Goal: Task Accomplishment & Management: Use online tool/utility

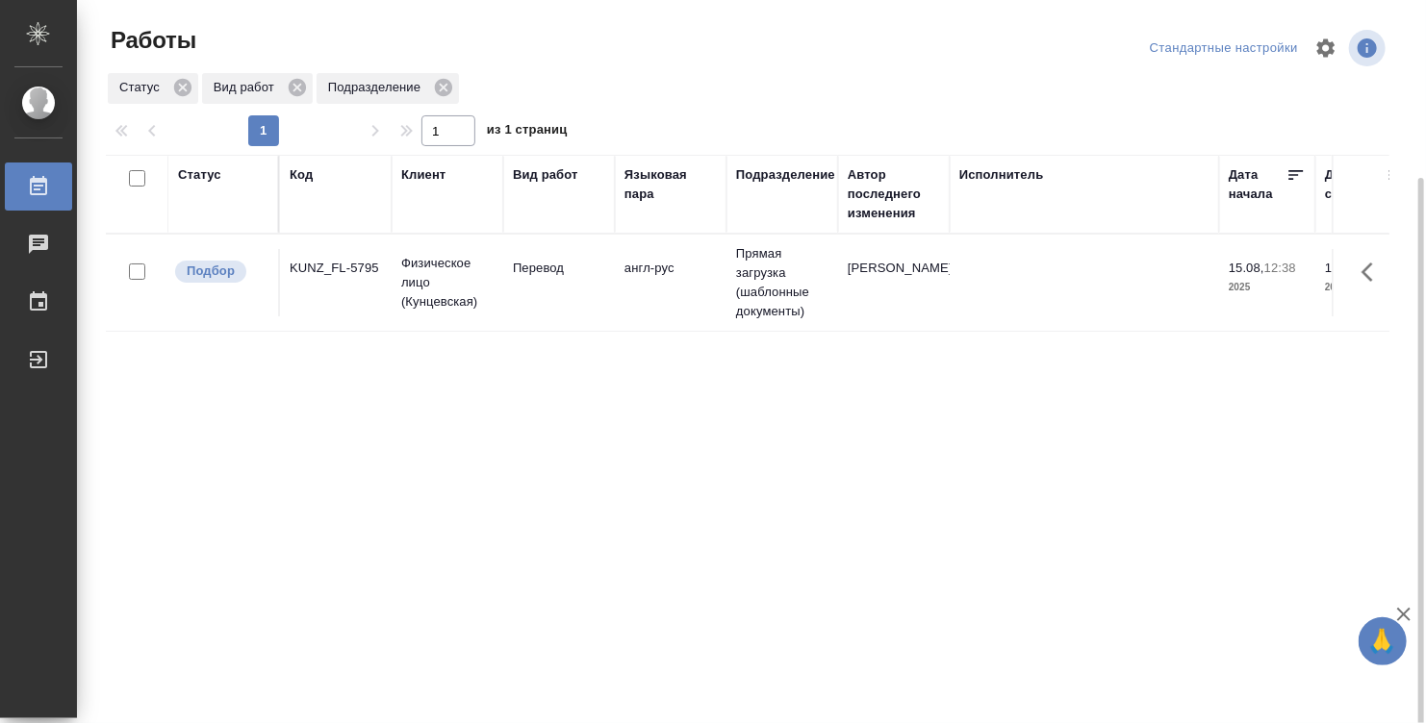
scroll to position [96, 0]
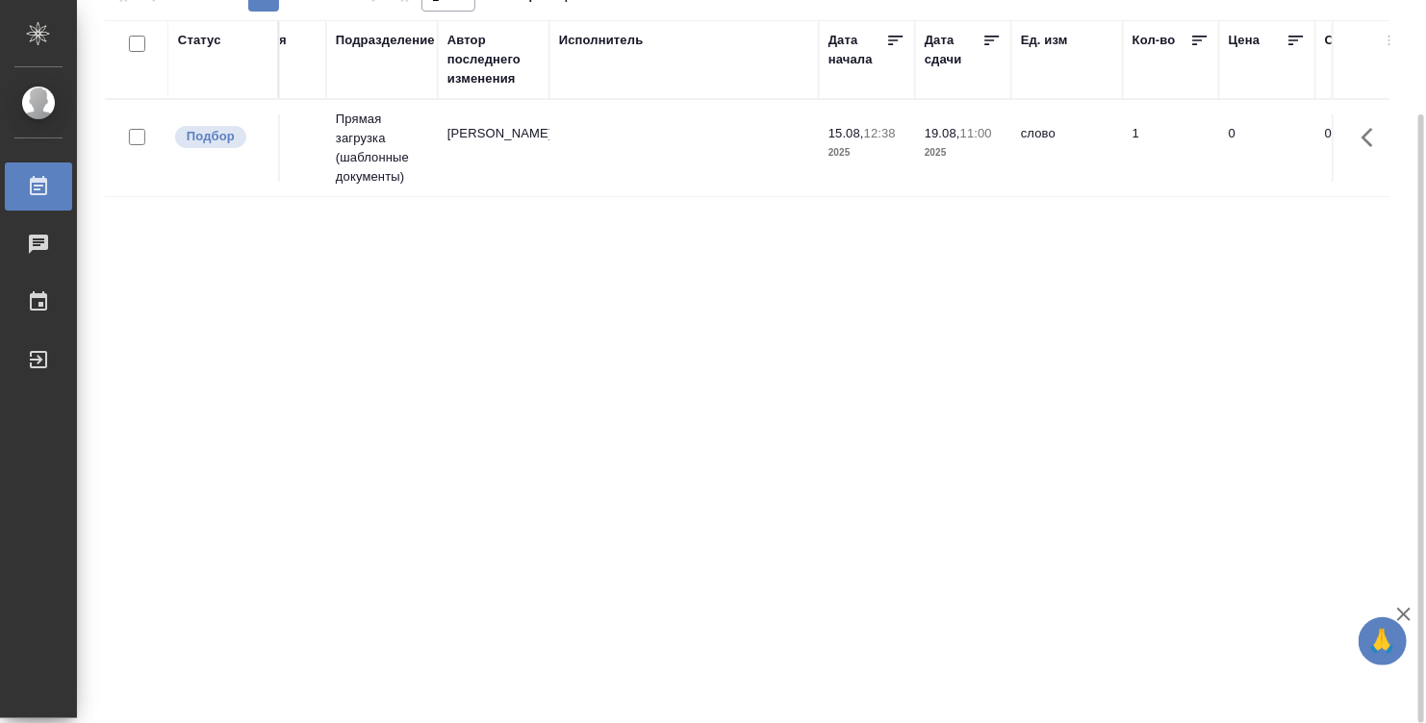
scroll to position [0, 634]
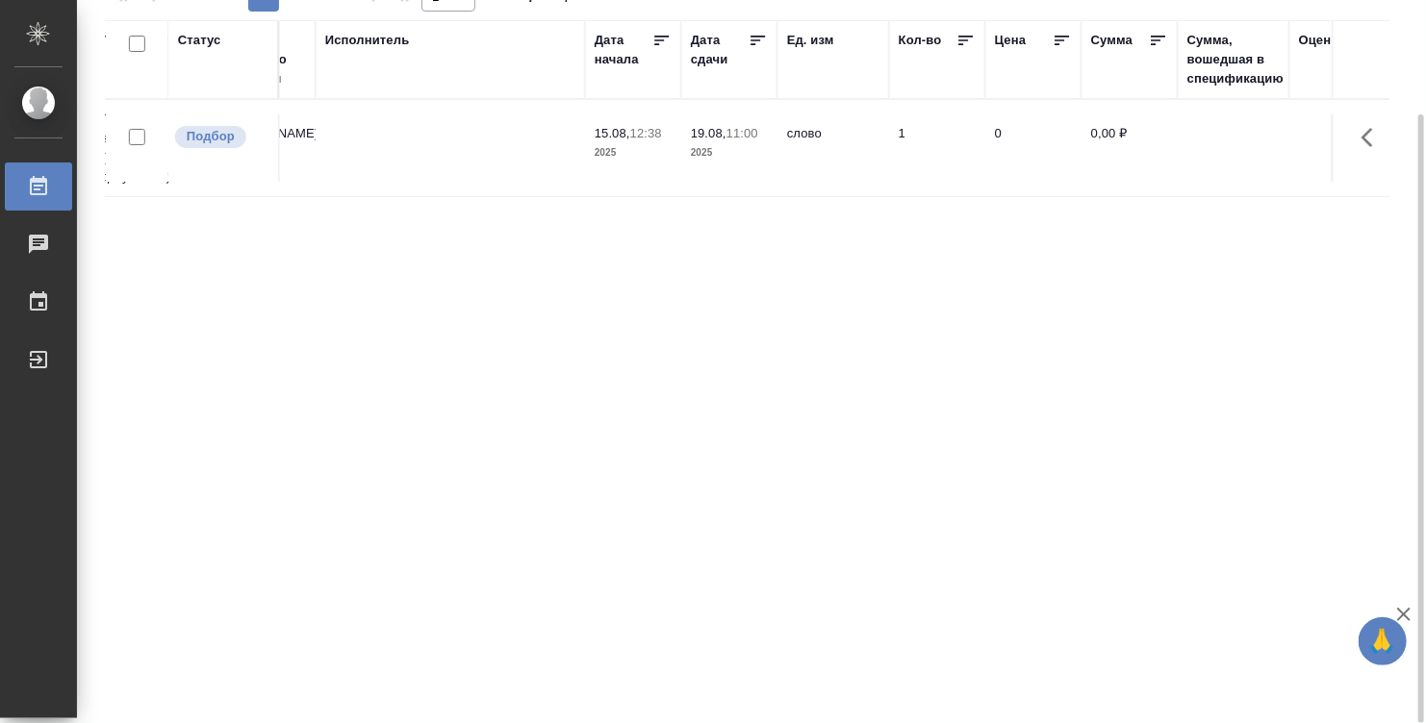
click at [449, 155] on td at bounding box center [450, 147] width 269 height 67
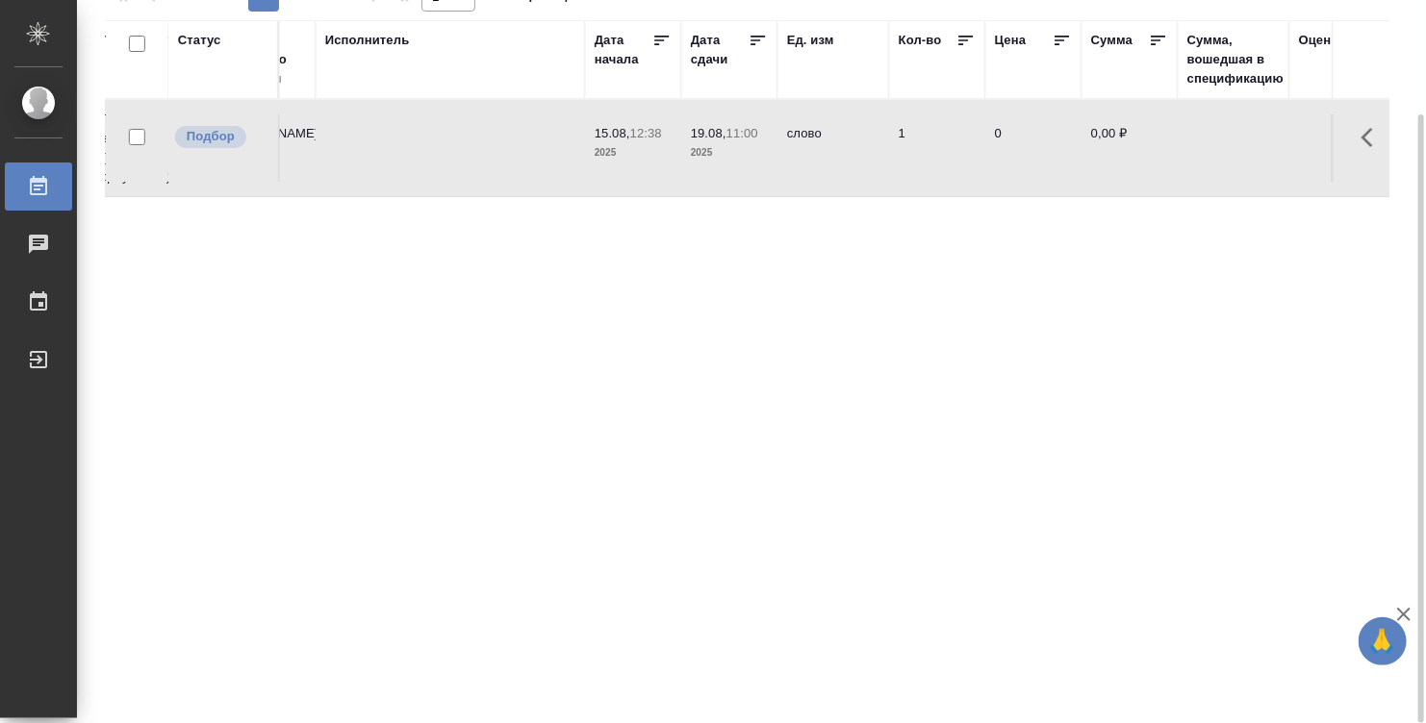
click at [449, 155] on td at bounding box center [450, 147] width 269 height 67
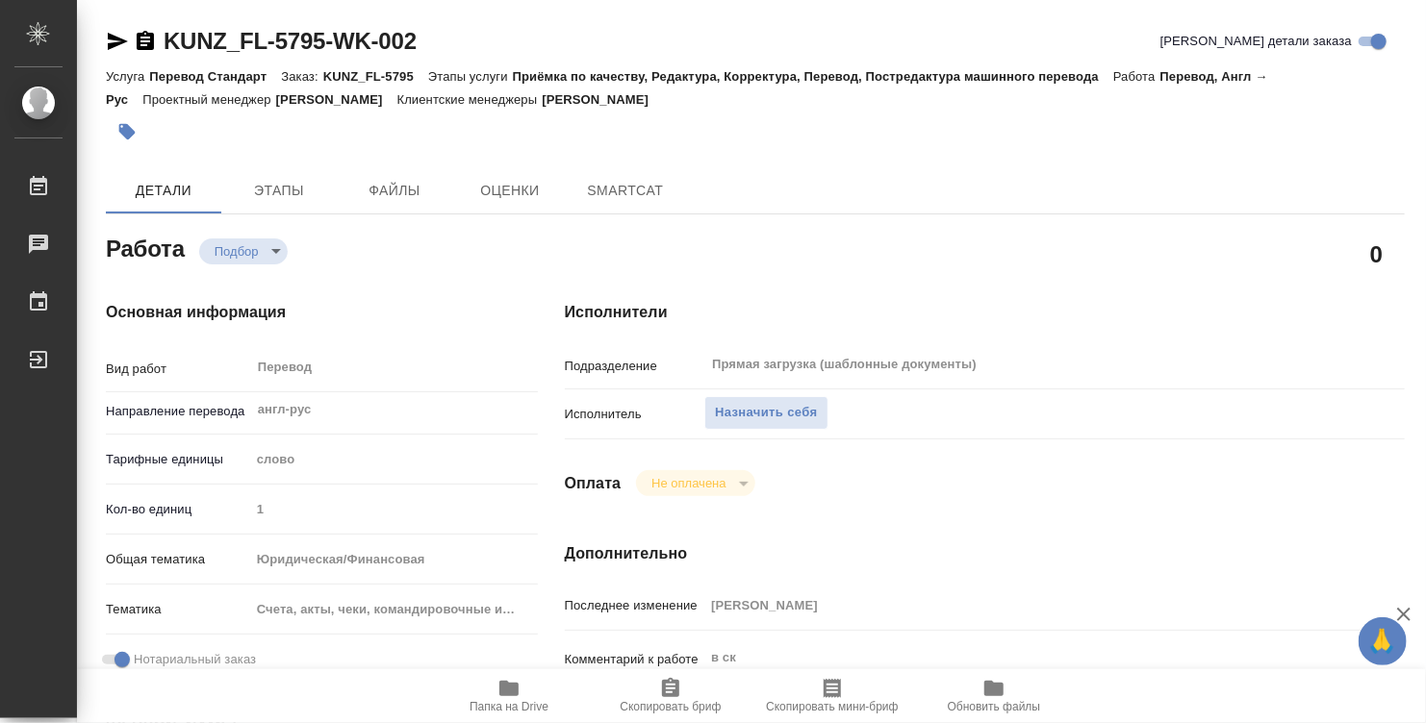
type textarea "x"
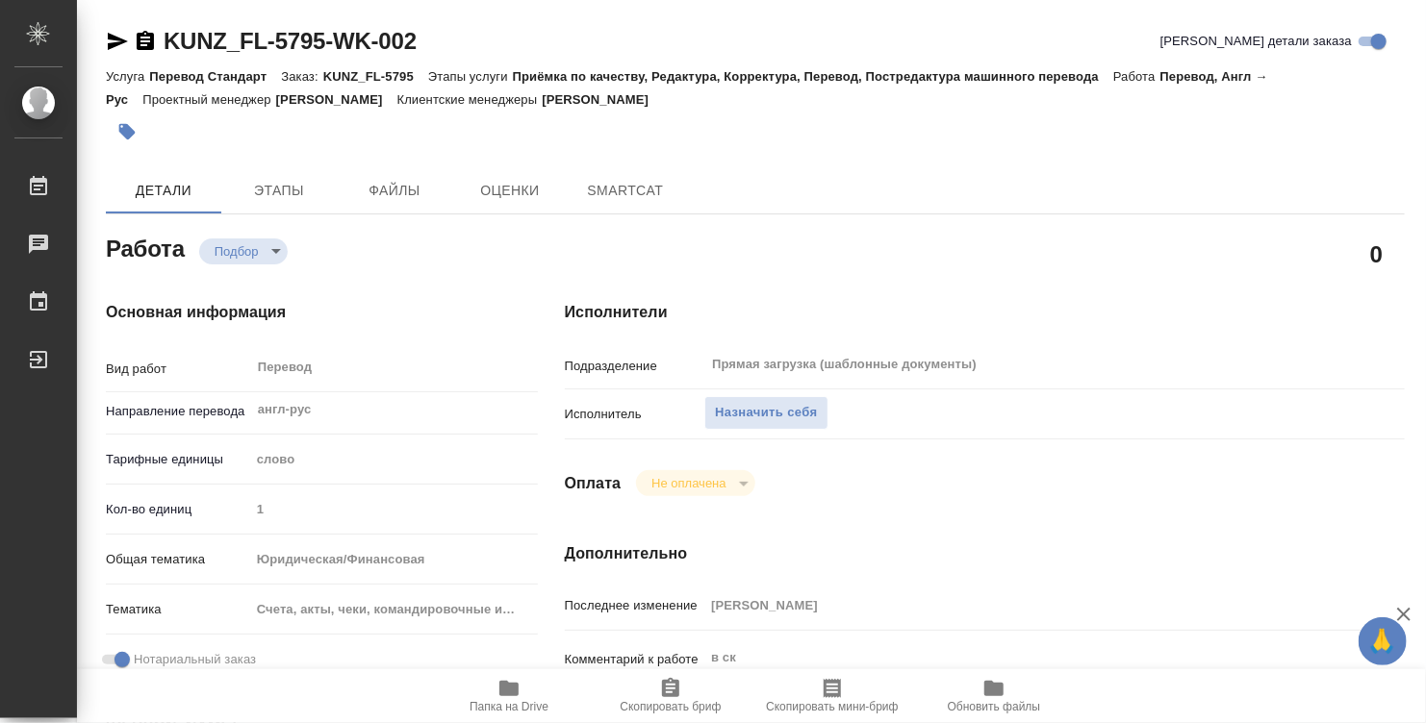
type textarea "x"
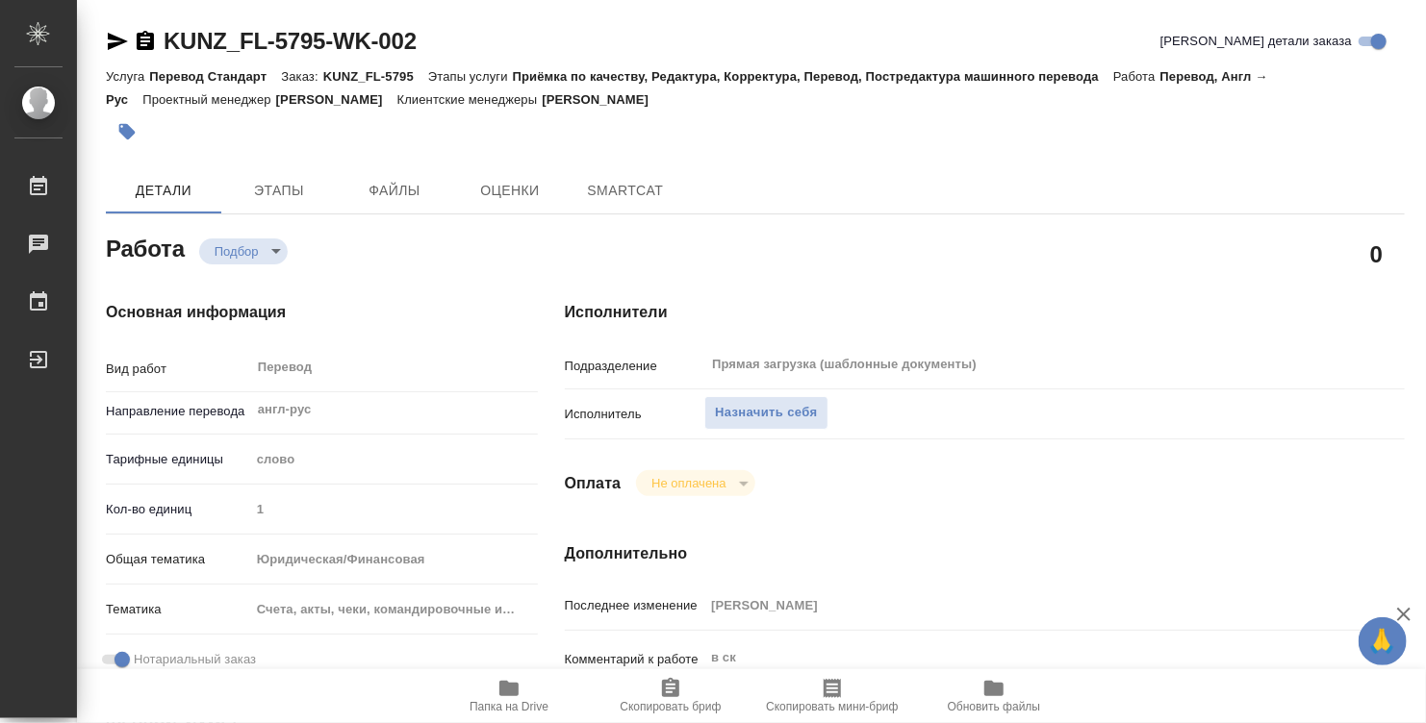
type textarea "x"
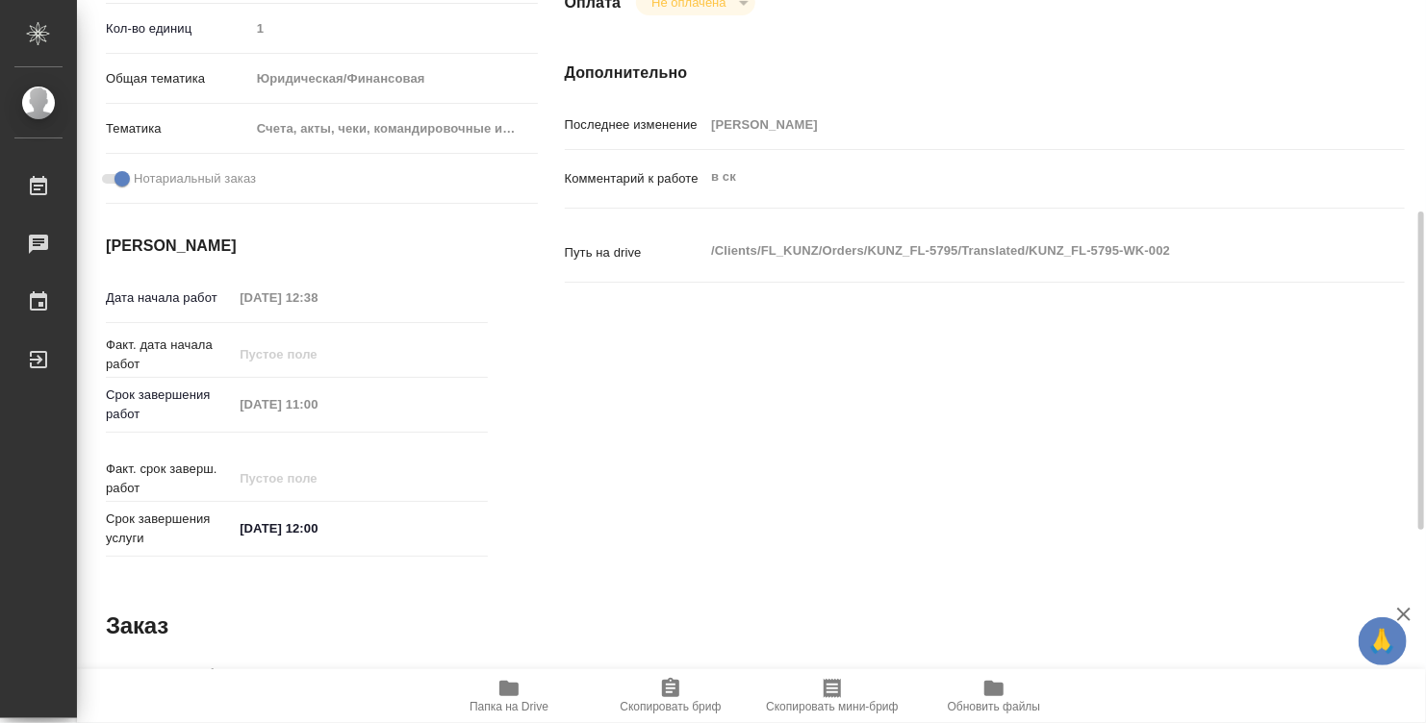
type textarea "x"
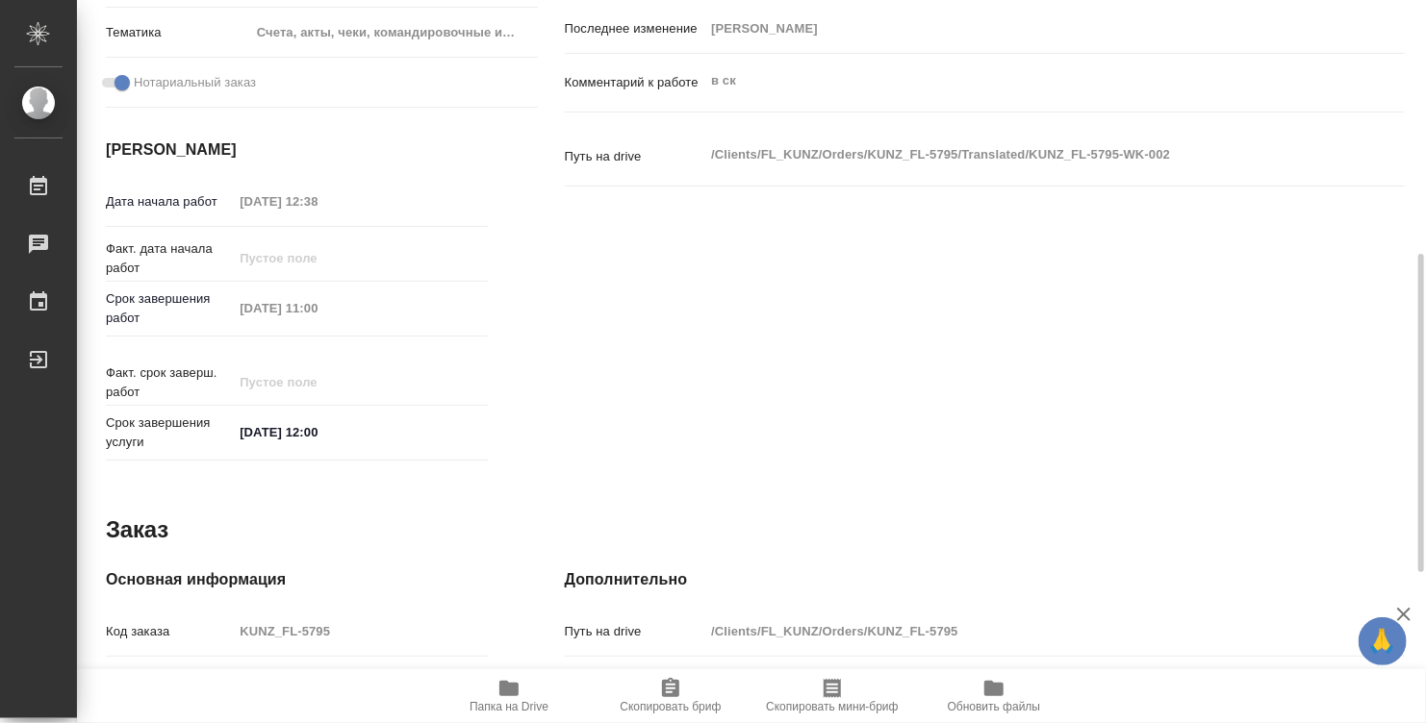
scroll to position [918, 0]
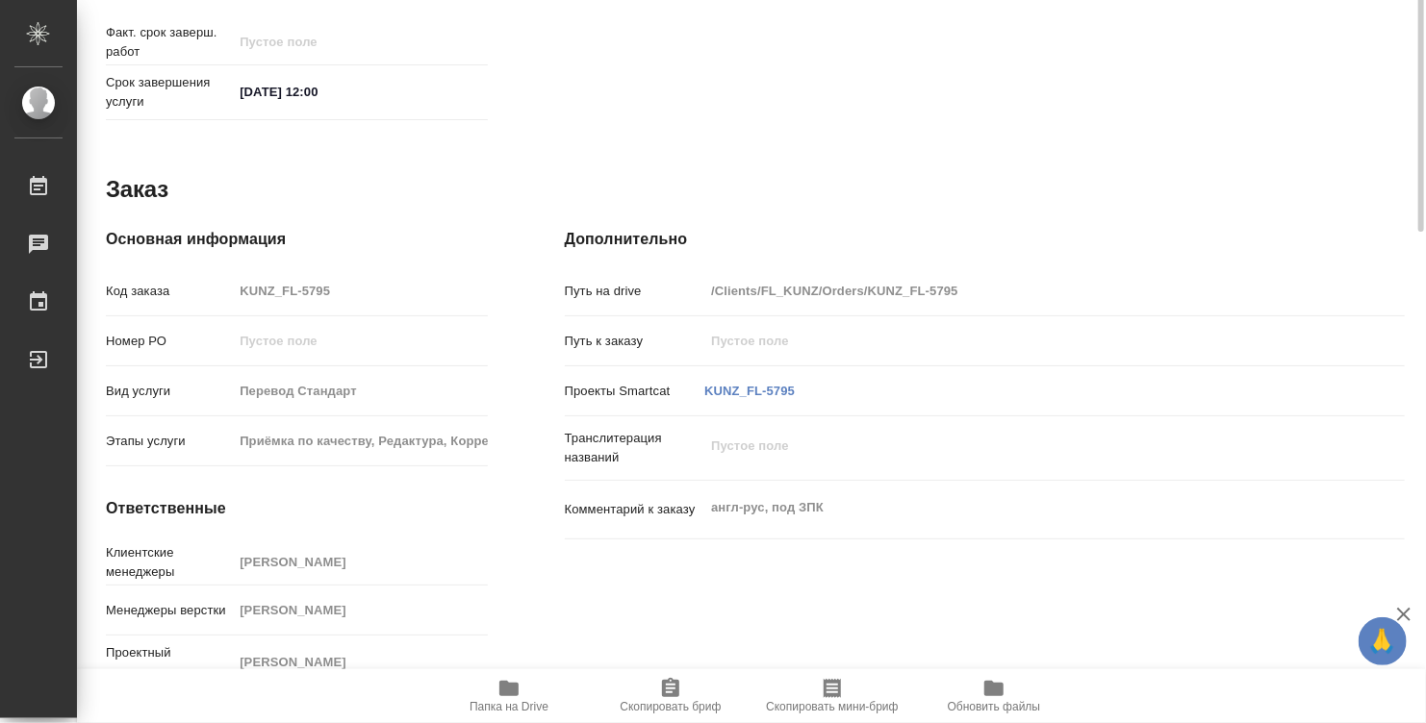
type textarea "x"
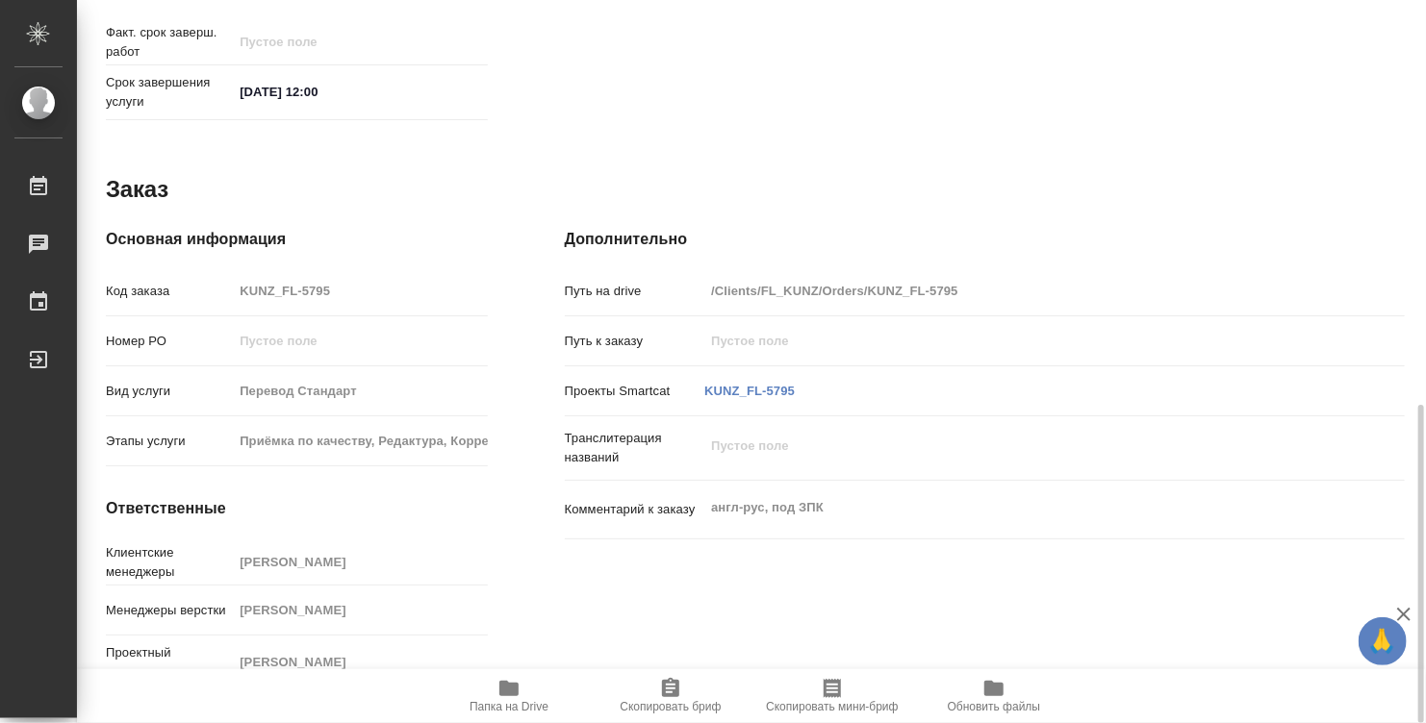
type textarea "x"
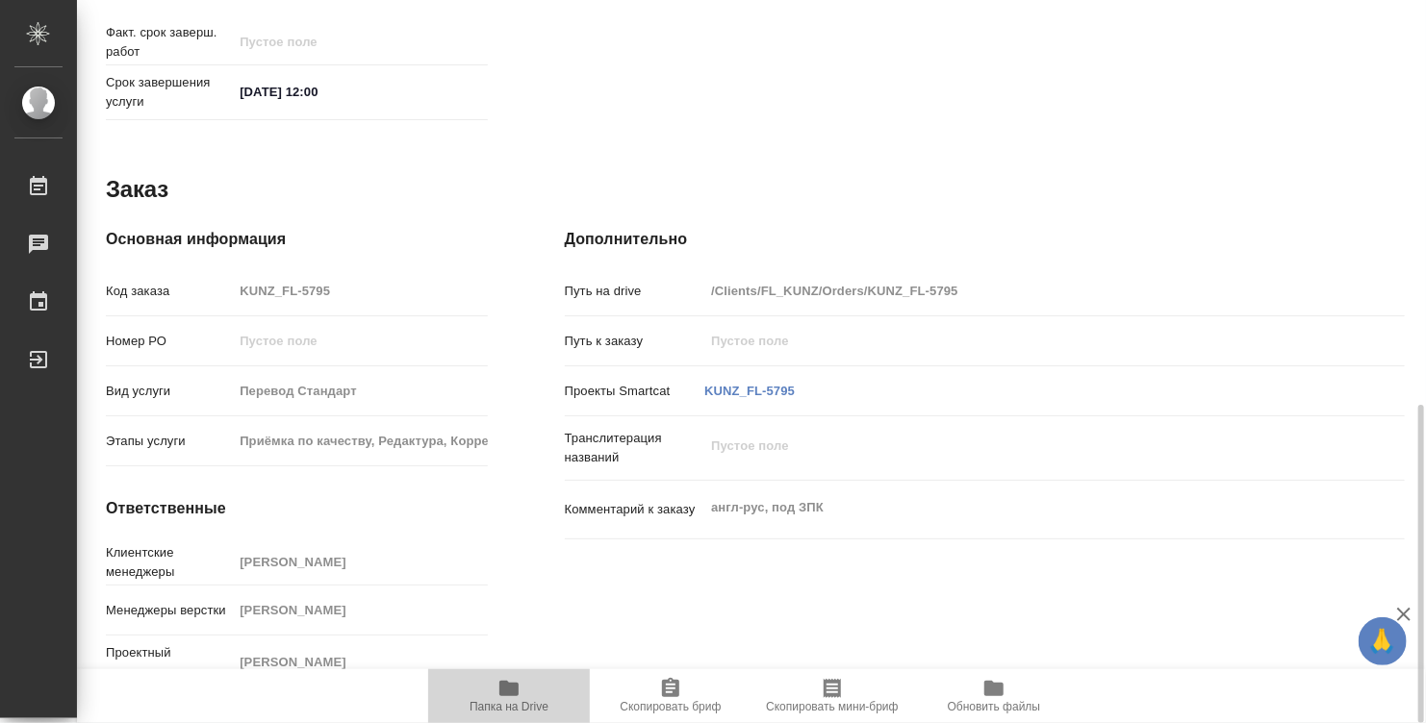
click at [501, 690] on icon "button" at bounding box center [508, 688] width 19 height 15
